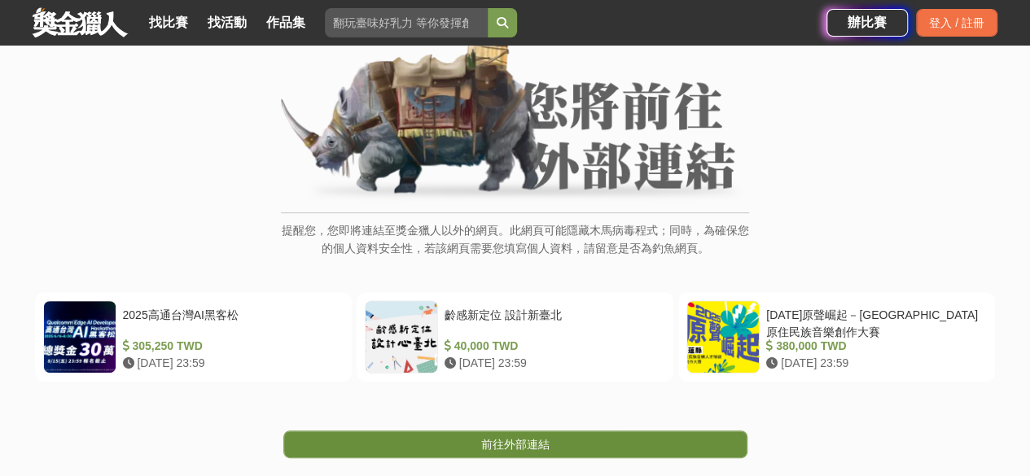
scroll to position [326, 0]
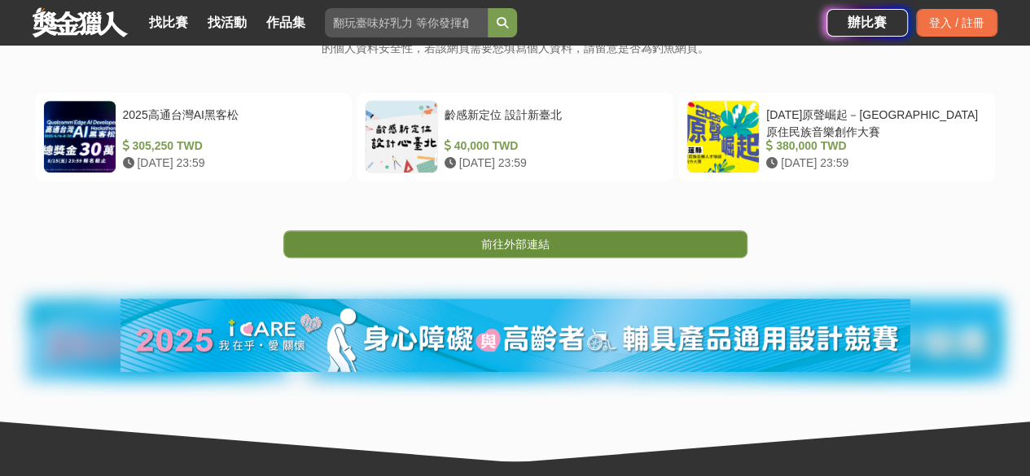
click at [534, 234] on link "前往外部連結" at bounding box center [515, 244] width 464 height 28
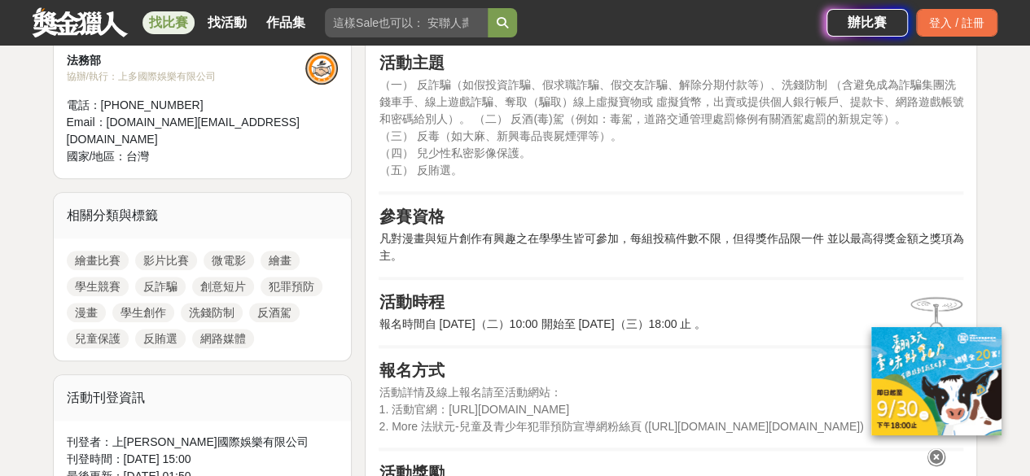
scroll to position [651, 0]
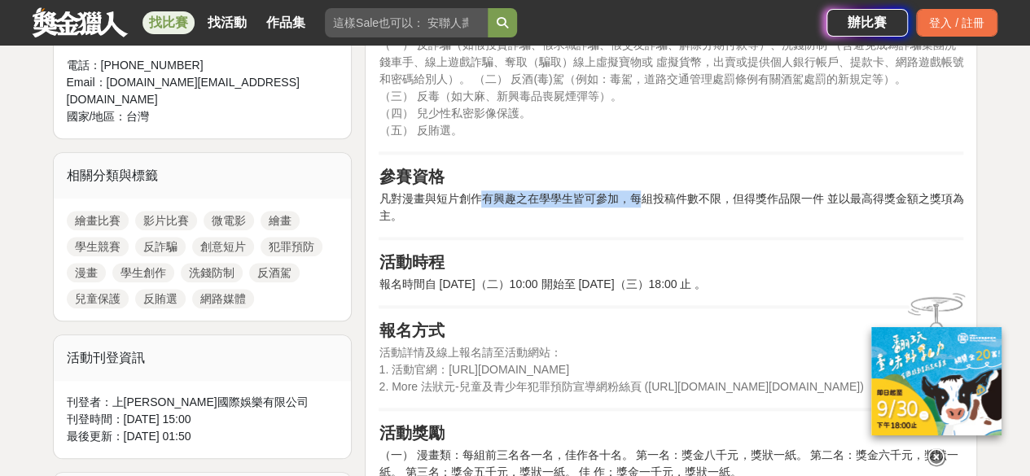
drag, startPoint x: 532, startPoint y: 198, endPoint x: 641, endPoint y: 195, distance: 109.9
click at [641, 195] on p "凡對漫畫與短片創作有興趣之在學學生皆可參加，每組投稿件數不限，但得獎作品限一件 並以最高得獎金額之獎項為主。" at bounding box center [671, 207] width 584 height 34
click at [522, 210] on p "凡對漫畫與短片創作有興趣之在學學生皆可參加，每組投稿件數不限，但得獎作品限一件 並以最高得獎金額之獎項為主。" at bounding box center [671, 207] width 584 height 34
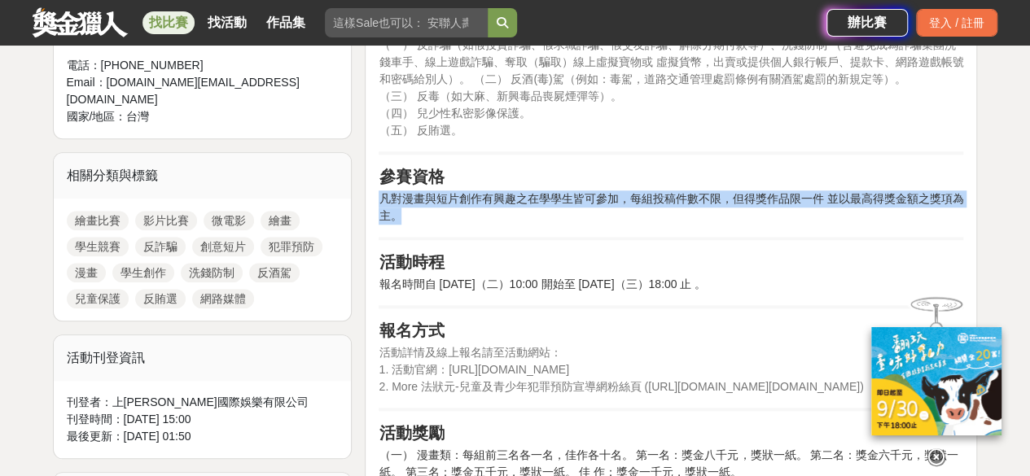
drag, startPoint x: 381, startPoint y: 198, endPoint x: 897, endPoint y: 206, distance: 516.1
click at [897, 206] on p "凡對漫畫與短片創作有興趣之在學學生皆可參加，每組投稿件數不限，但得獎作品限一件 並以最高得獎金額之獎項為主。" at bounding box center [671, 207] width 584 height 34
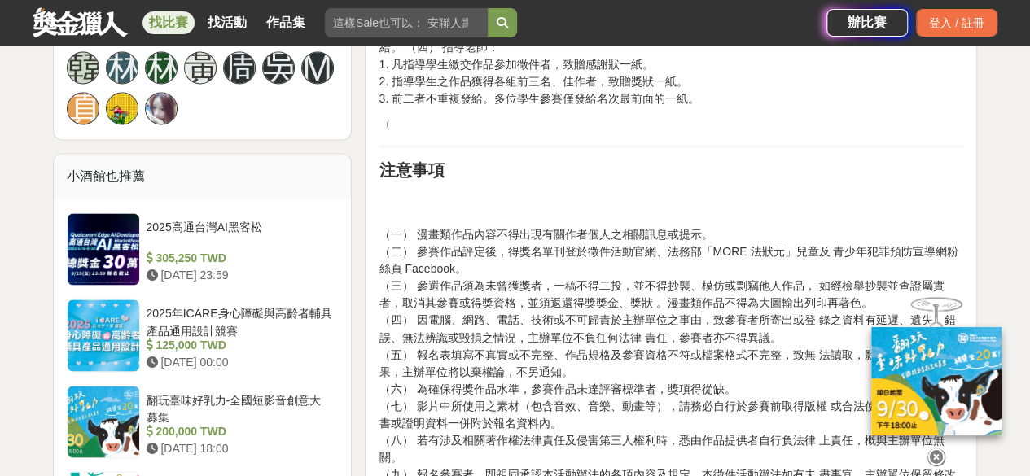
scroll to position [1302, 0]
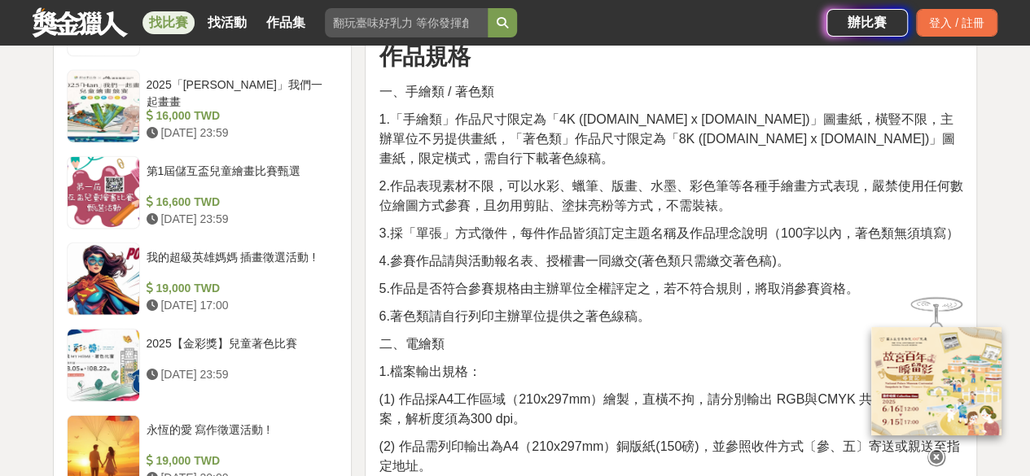
scroll to position [1791, 0]
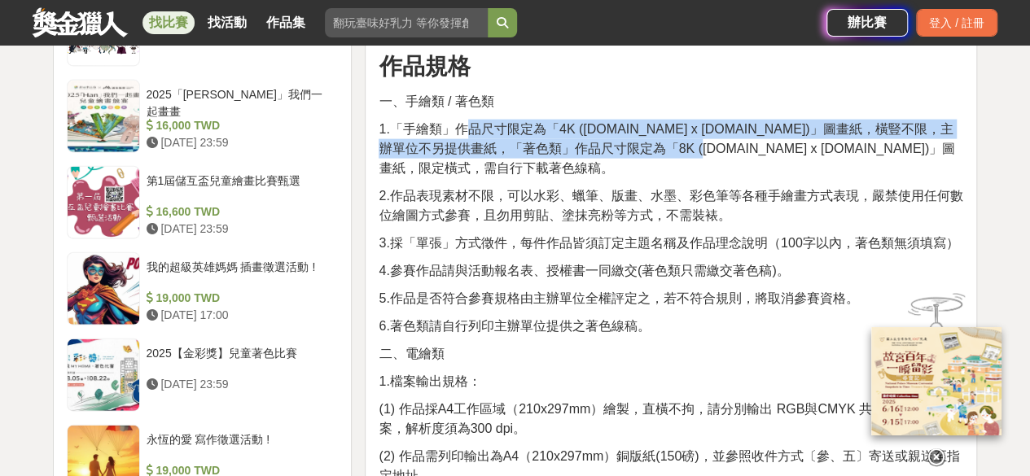
drag, startPoint x: 461, startPoint y: 122, endPoint x: 667, endPoint y: 138, distance: 207.4
click at [667, 138] on span "1.「手繪類」作品尺寸限定為「4K (39.cm x 54.cm)」圖畫紙，橫豎不限，主辦單位不另提供畫紙，「著色類」作品尺寸限定為「8K (39.4.cm …" at bounding box center [667, 148] width 576 height 53
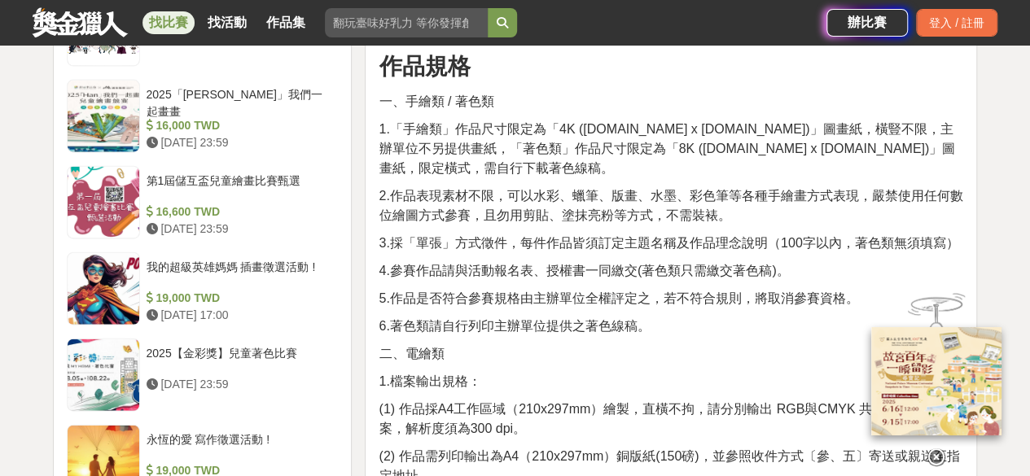
click at [698, 234] on div "活動簡介 民國 114 年為中國醫藥大學北港附設醫院成立 40週年，為紀念這段深耕在地、服務鄉里的歷程，特舉辦「40週年院慶暨病人安全週繪畫比賽」，誠摯邀請大…" at bounding box center [671, 317] width 584 height 3093
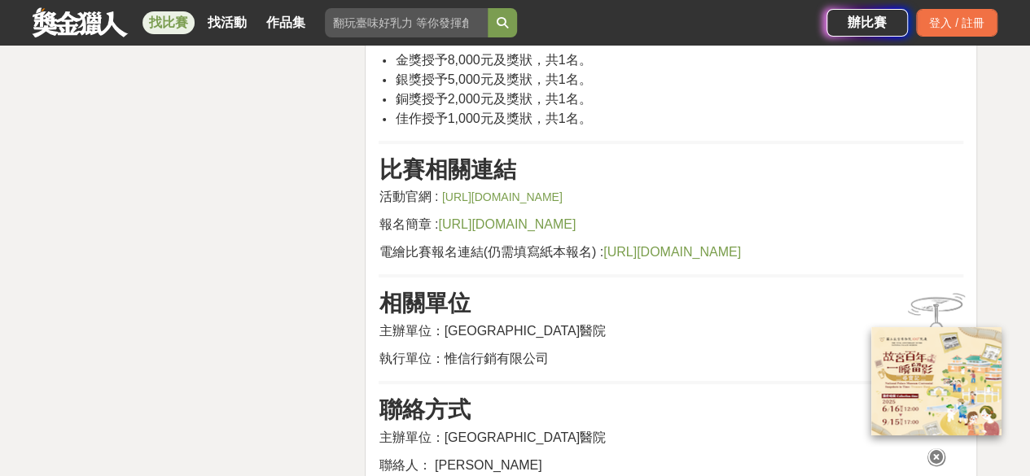
scroll to position [3093, 0]
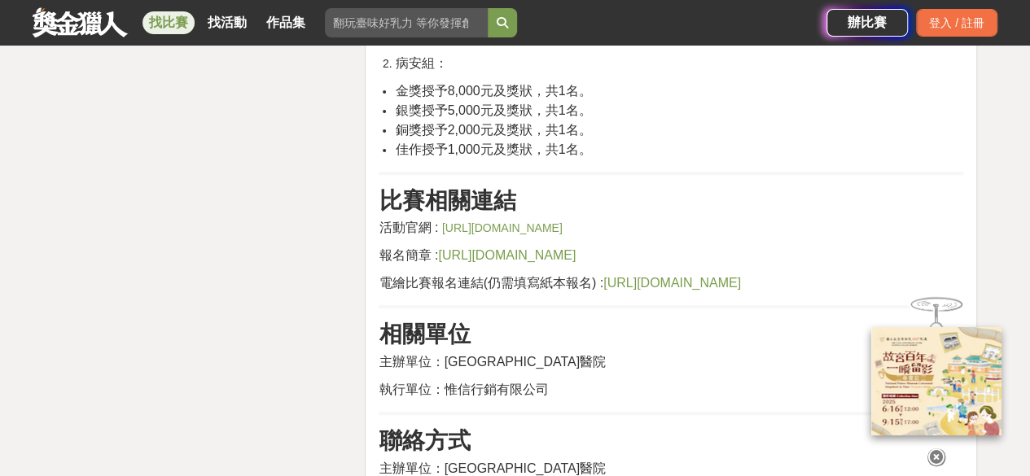
click at [543, 248] on span "https://drive.google.com/drive/folders/1IkkdWSp0PnfEGhOm0MZbuAdxafumbtRS?usp=dr…" at bounding box center [507, 255] width 138 height 14
